Goal: Transaction & Acquisition: Purchase product/service

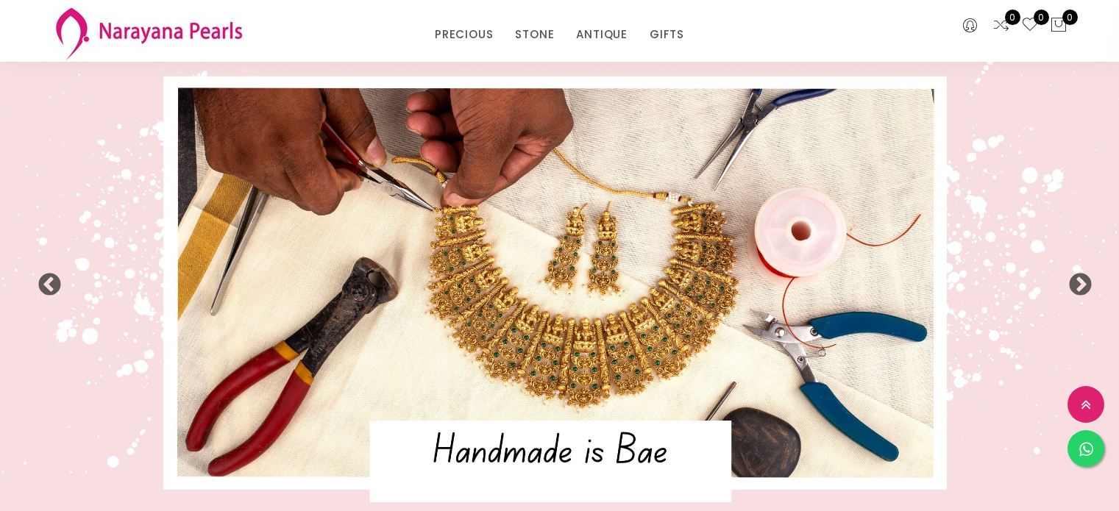
select select "INR"
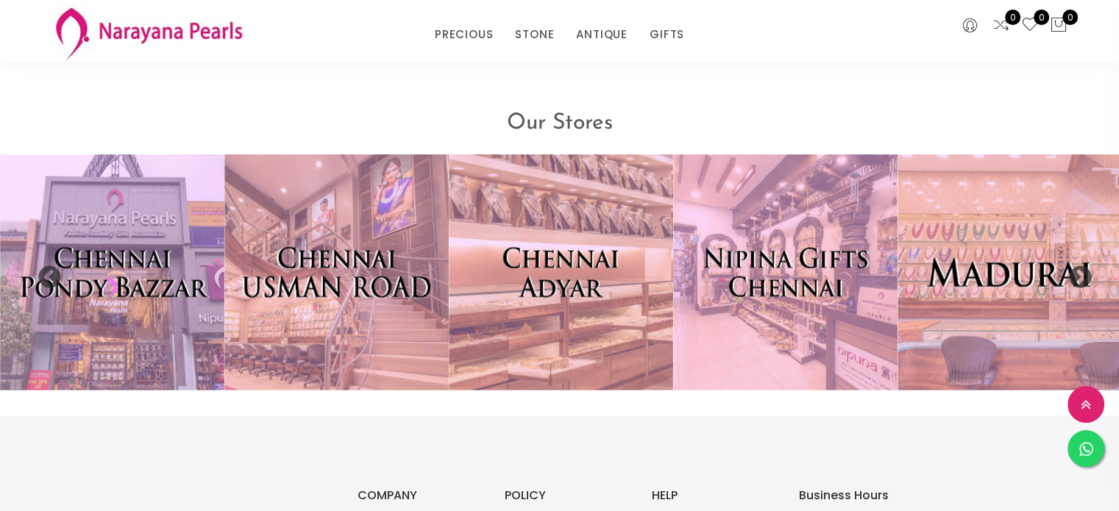
scroll to position [3120, 0]
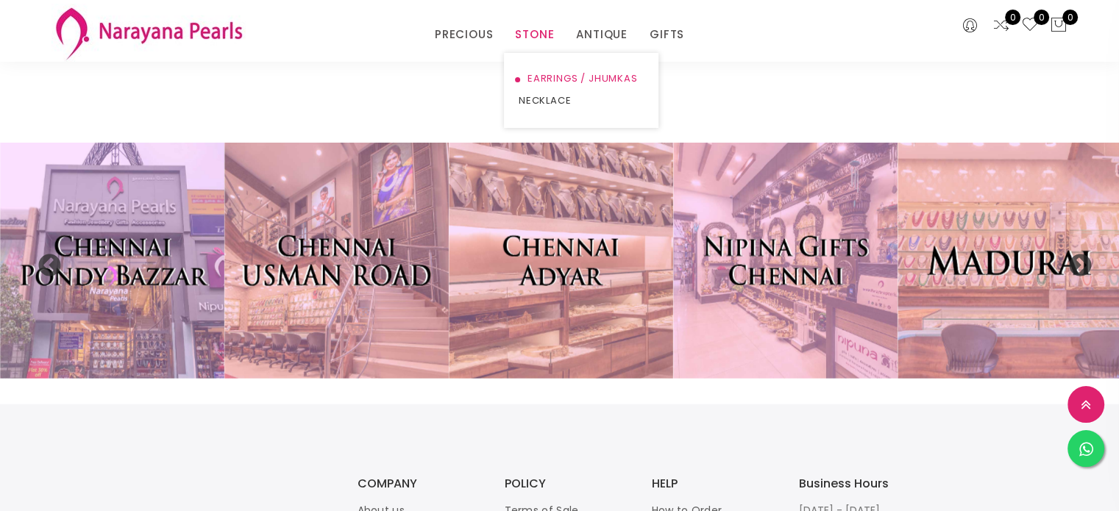
click at [552, 75] on link "EARRINGS / JHUMKAS" at bounding box center [581, 79] width 125 height 22
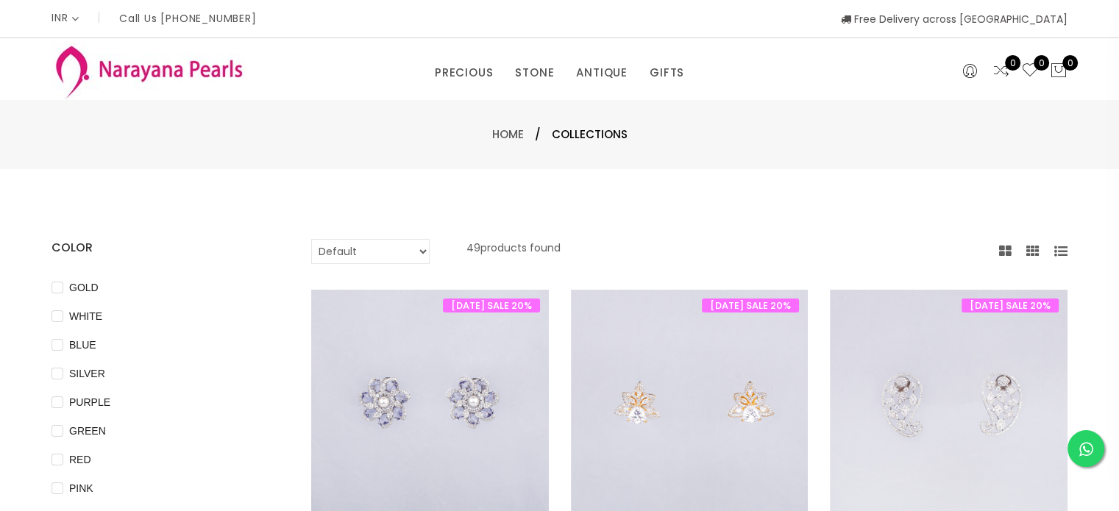
click at [394, 247] on select "Default Price - High to Low Price - Low to High" at bounding box center [370, 251] width 118 height 25
select select "priceLowToHigh"
click at [311, 239] on select "Default Price - High to Low Price - Low to High" at bounding box center [370, 251] width 118 height 25
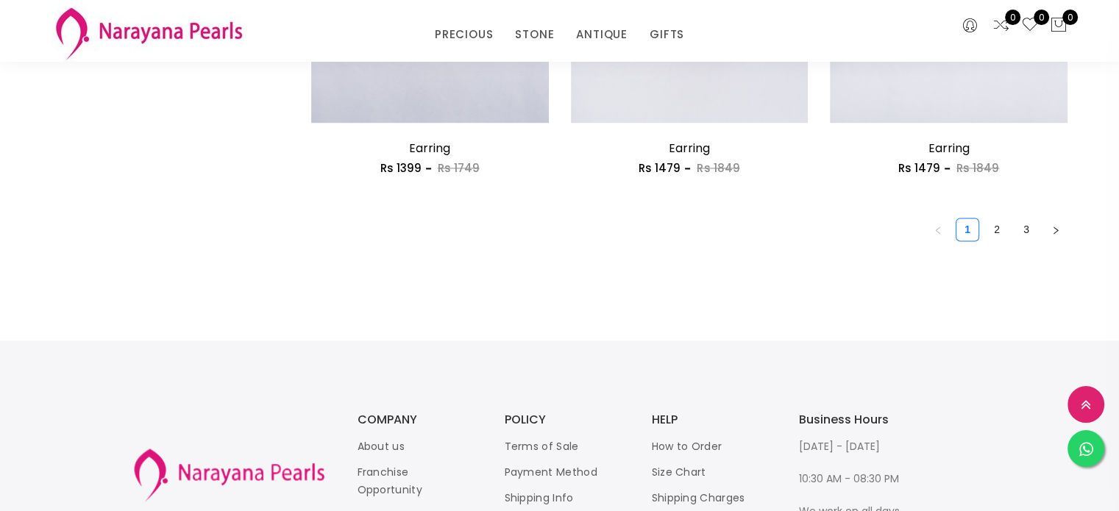
scroll to position [2206, 0]
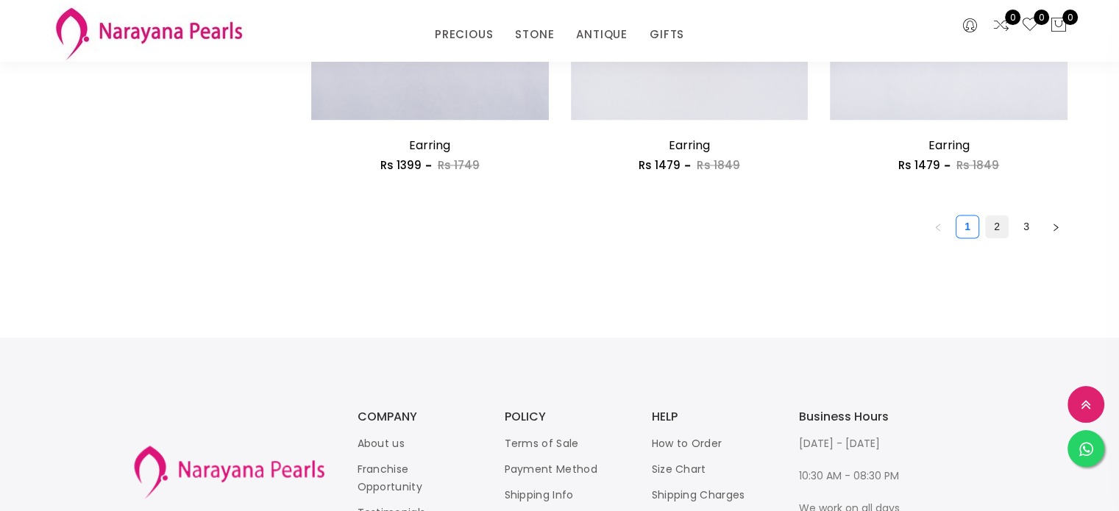
click at [994, 220] on link "2" at bounding box center [997, 226] width 22 height 22
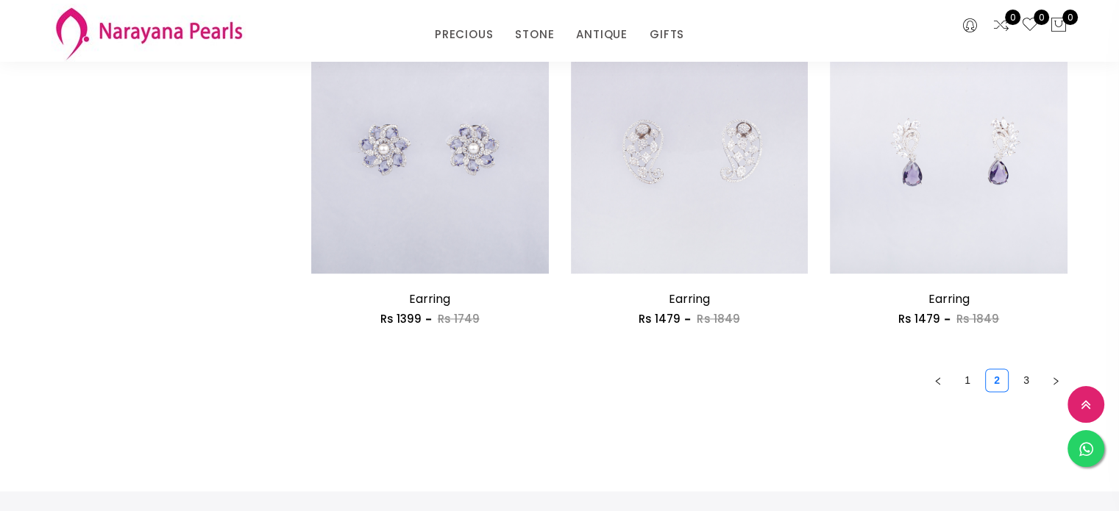
scroll to position [2133, 0]
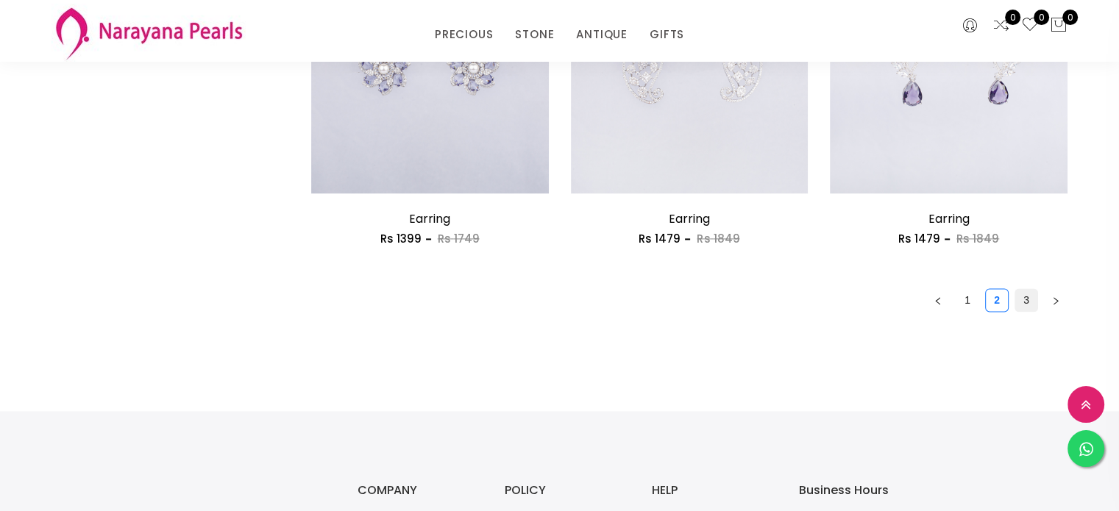
click at [1033, 298] on link "3" at bounding box center [1026, 300] width 22 height 22
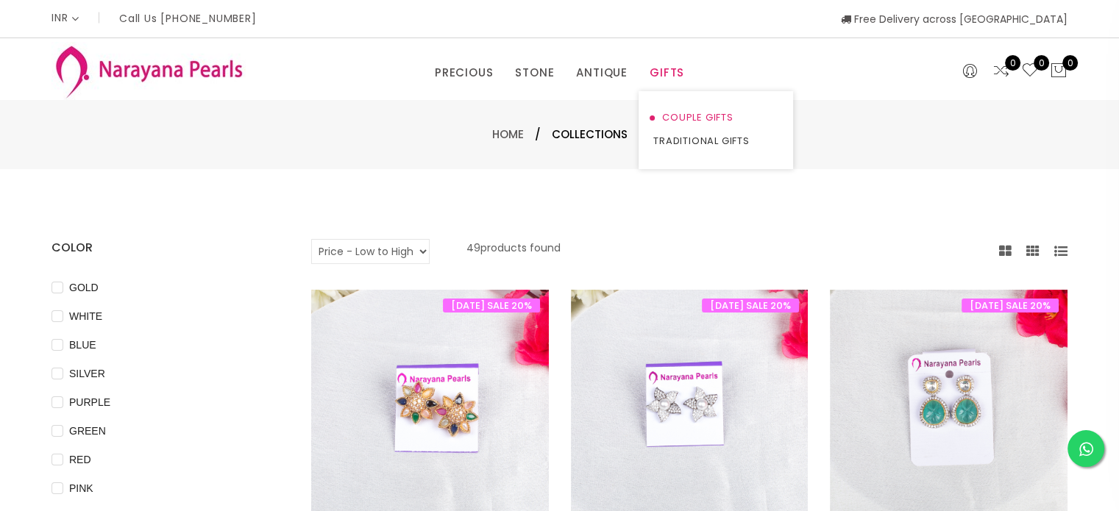
click at [697, 120] on link "COUPLE GIFTS" at bounding box center [715, 118] width 125 height 24
